Goal: Task Accomplishment & Management: Manage account settings

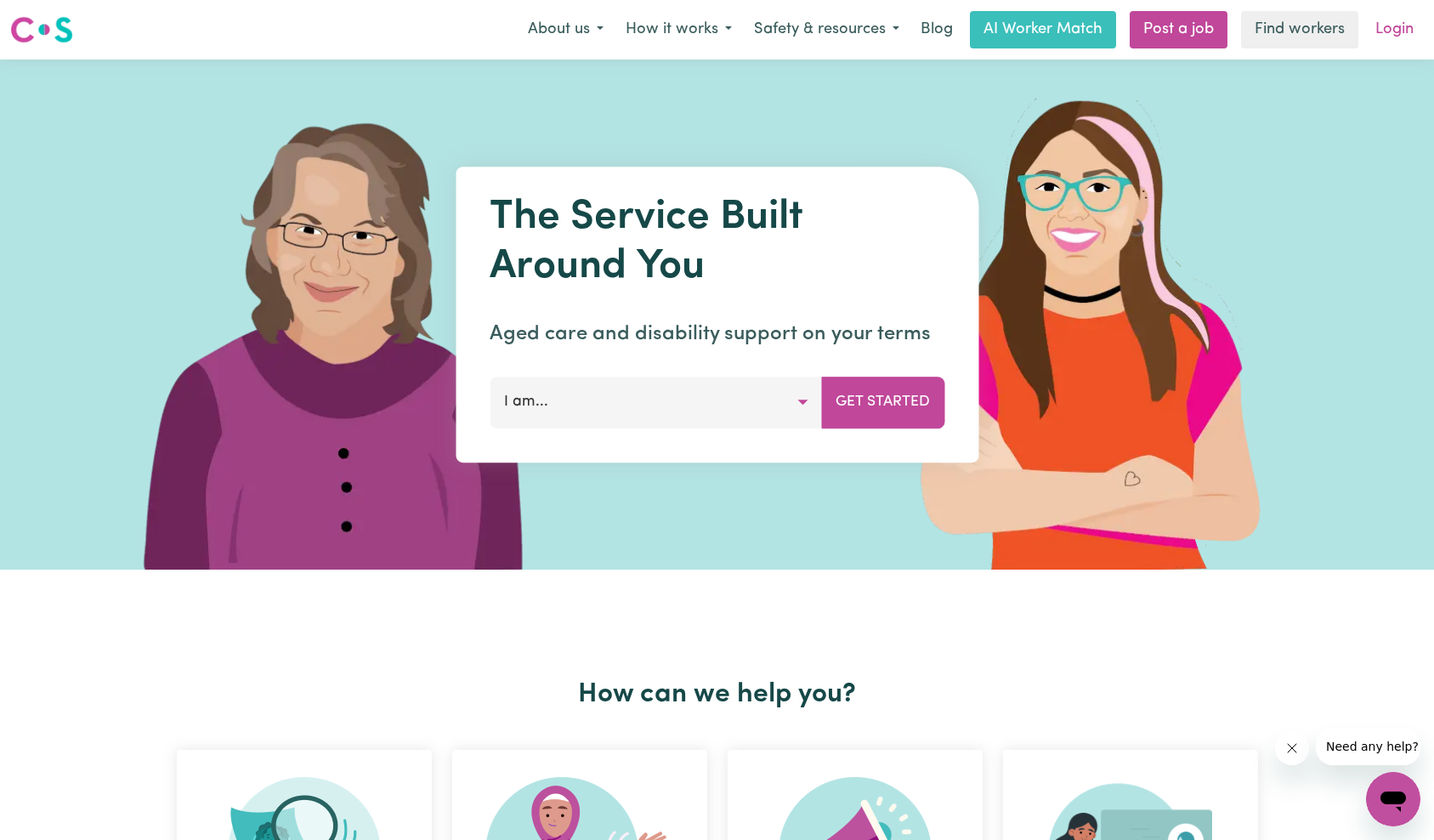
click at [1389, 28] on link "Login" at bounding box center [1395, 29] width 58 height 37
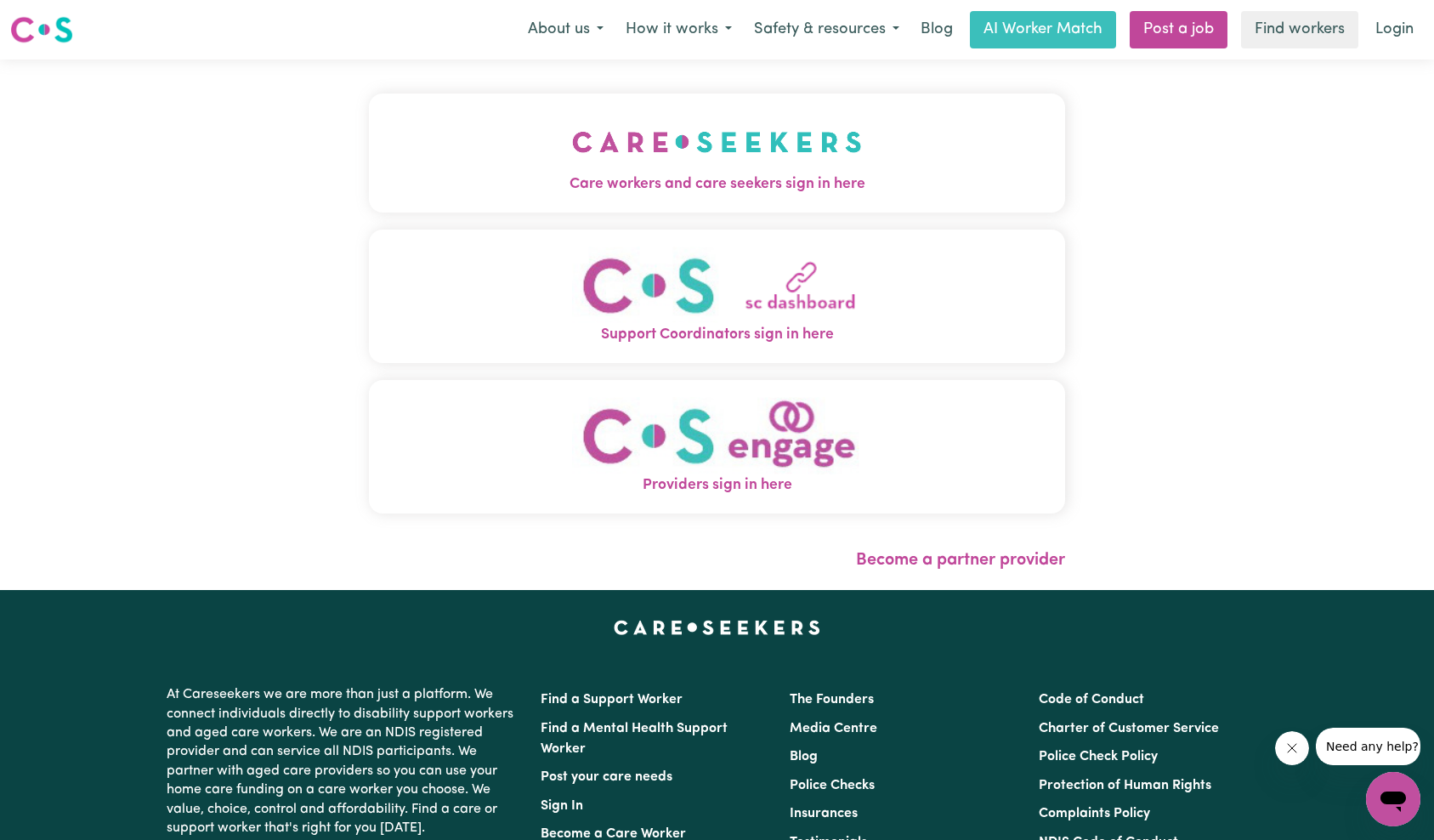
drag, startPoint x: 275, startPoint y: 187, endPoint x: 294, endPoint y: 187, distance: 19.0
click at [369, 187] on span "Care workers and care seekers sign in here" at bounding box center [718, 184] width 697 height 22
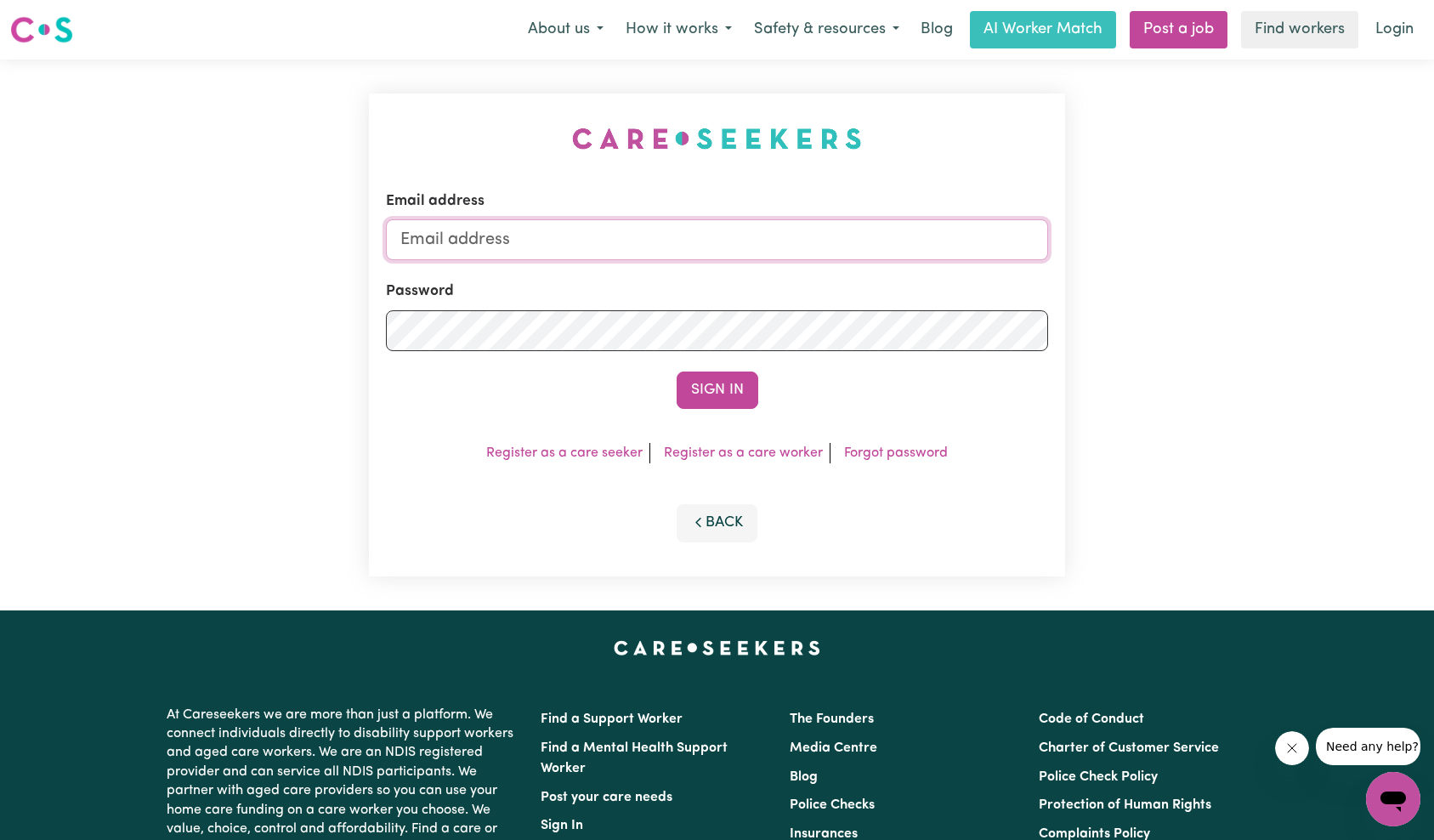
click at [701, 251] on input "Email address" at bounding box center [717, 239] width 663 height 41
paste input "[PERSON_NAME][EMAIL_ADDRESS][PERSON_NAME][DOMAIN_NAME]"
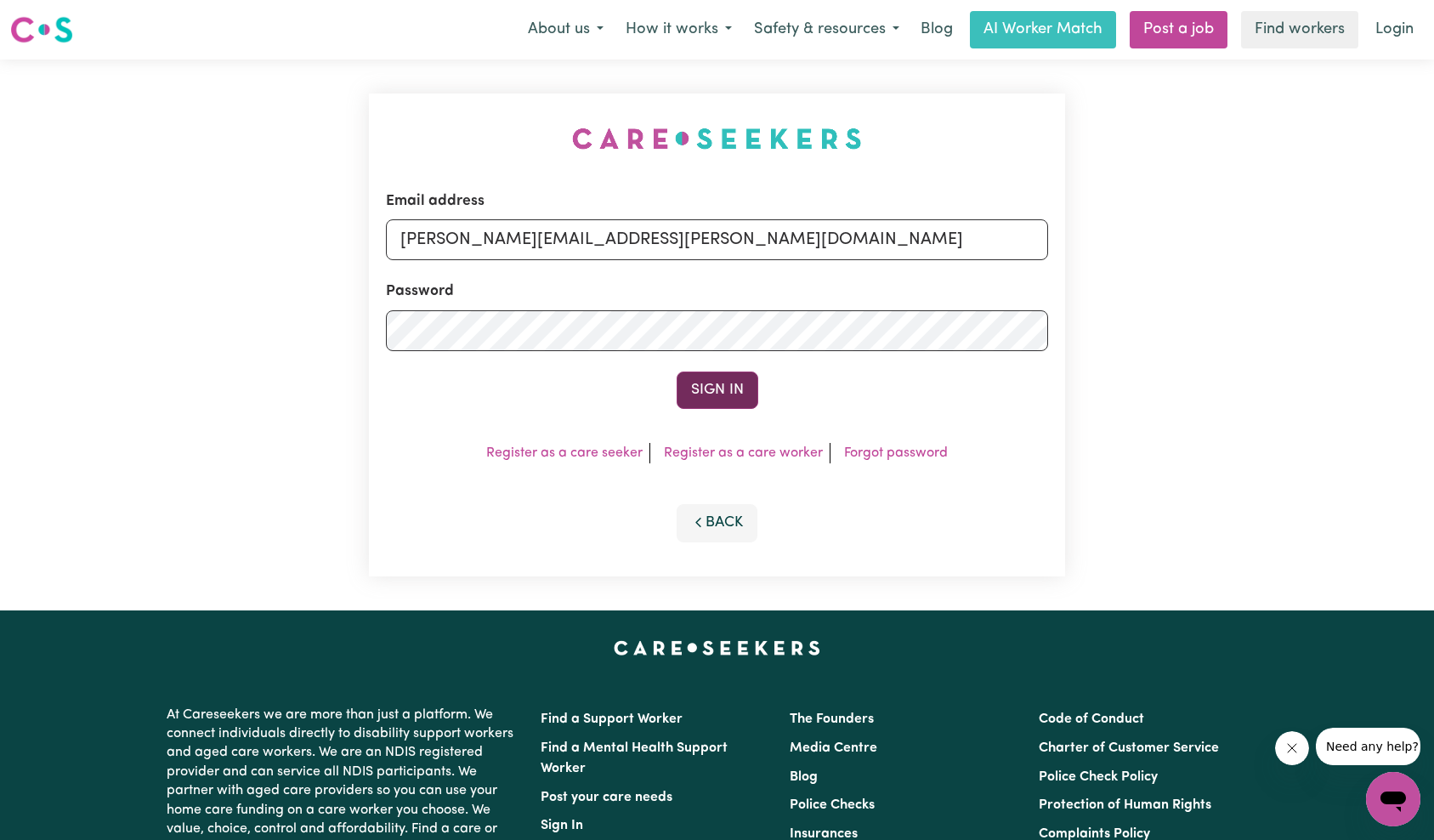
click at [732, 377] on button "Sign In" at bounding box center [717, 389] width 81 height 37
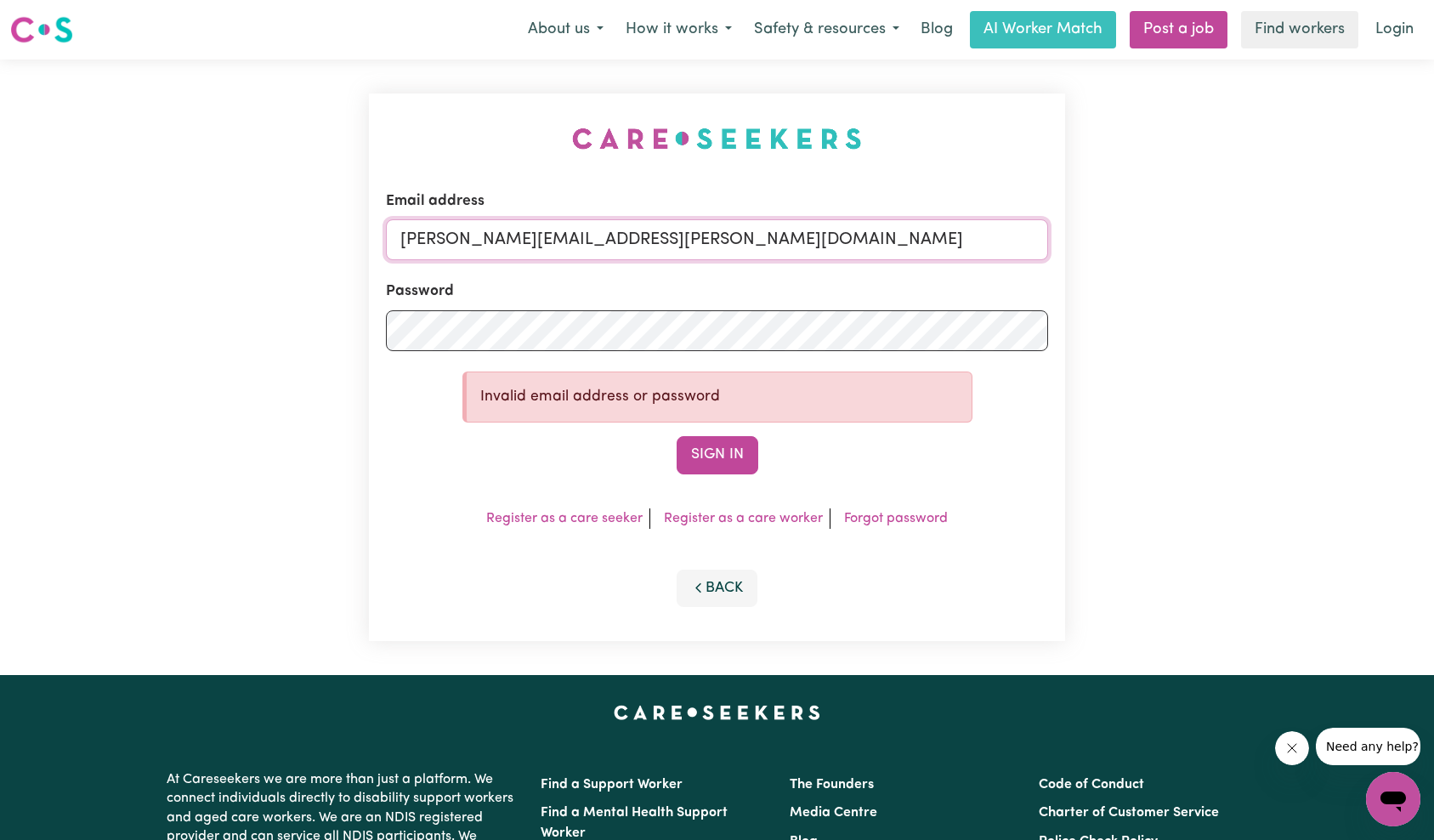
click at [733, 250] on input "[PERSON_NAME][EMAIL_ADDRESS][PERSON_NAME][DOMAIN_NAME]" at bounding box center [717, 239] width 663 height 41
type input "[EMAIL_ADDRESS][PERSON_NAME][PERSON_NAME][DOMAIN_NAME]"
click at [720, 453] on button "Sign In" at bounding box center [717, 454] width 81 height 37
click at [677, 436] on button "Sign In" at bounding box center [717, 454] width 81 height 37
